Goal: Check status: Check status

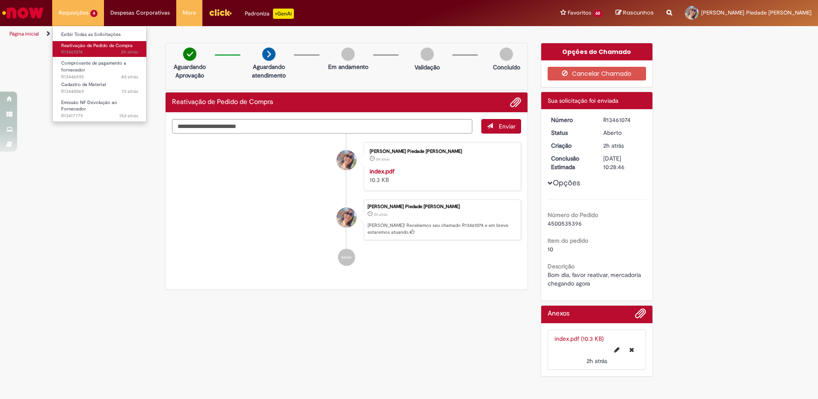
click at [84, 46] on span "Reativação de Pedido de Compra" at bounding box center [96, 45] width 71 height 6
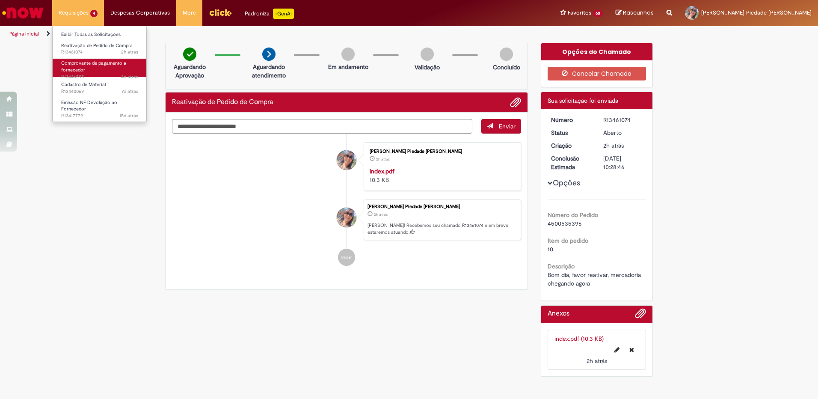
click at [86, 66] on span "Comprovante de pagamento a fornecedor" at bounding box center [93, 66] width 65 height 13
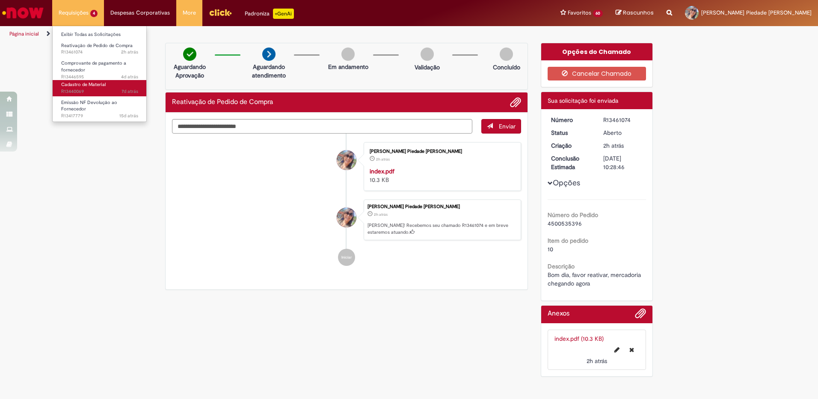
click at [86, 91] on span "7d atrás 7 dias atrás R13440069" at bounding box center [99, 91] width 77 height 7
click at [89, 113] on span "15d atrás 15 dias atrás R13417779" at bounding box center [99, 116] width 77 height 7
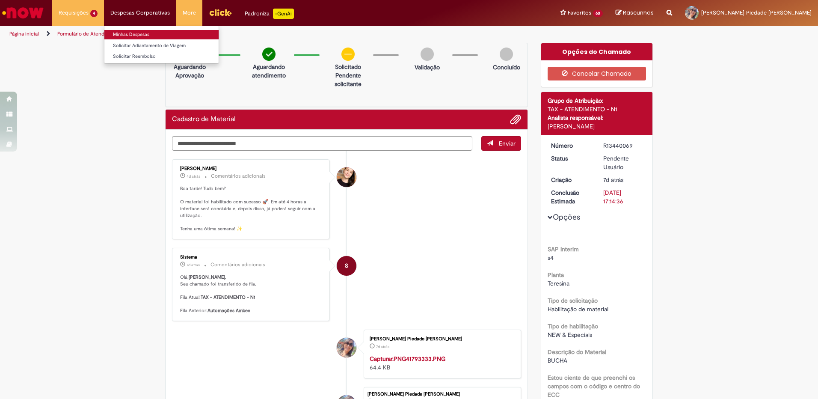
click at [133, 36] on link "Minhas Despesas" at bounding box center [161, 34] width 114 height 9
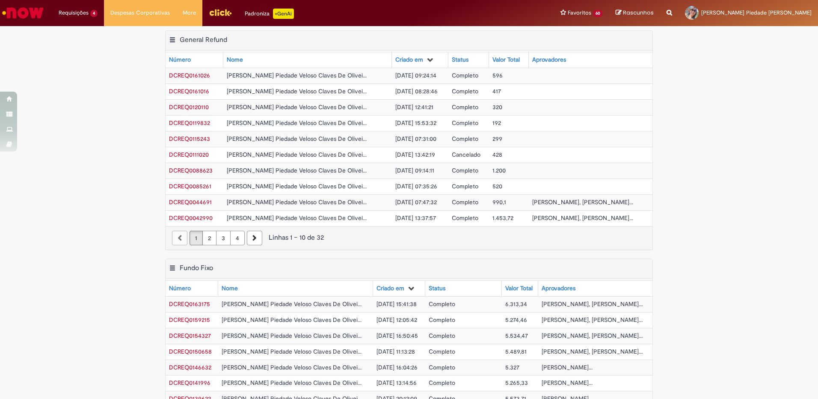
click at [184, 302] on span "DCREQ0163175" at bounding box center [189, 304] width 41 height 8
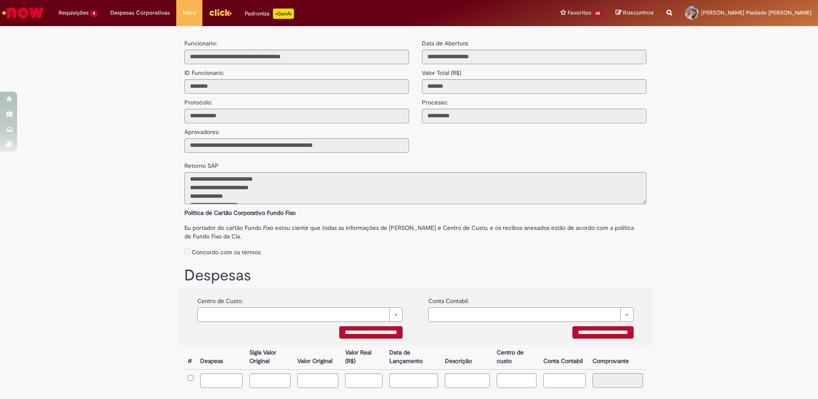
scroll to position [45, 0]
